Goal: Check status: Check status

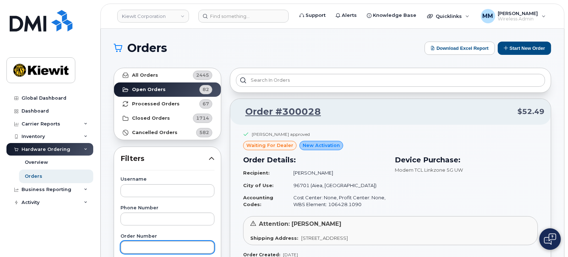
click at [152, 243] on input "text" at bounding box center [168, 247] width 94 height 13
type input "299699"
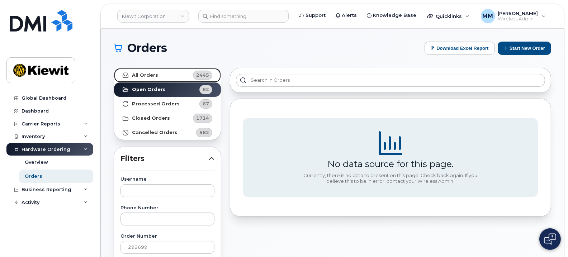
click at [159, 78] on link "All Orders 2445" at bounding box center [167, 75] width 107 height 14
